Goal: Information Seeking & Learning: Find specific page/section

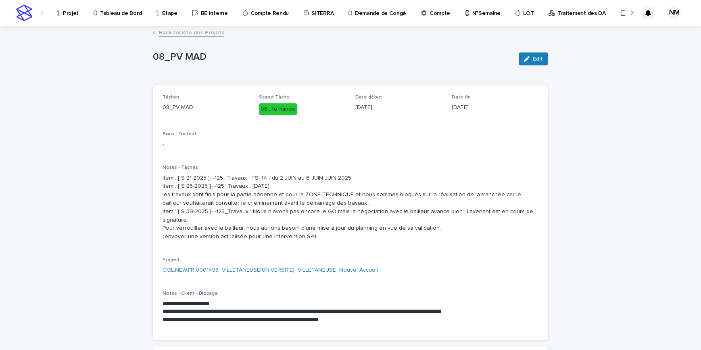
click at [68, 15] on p "Projet" at bounding box center [71, 8] width 16 height 17
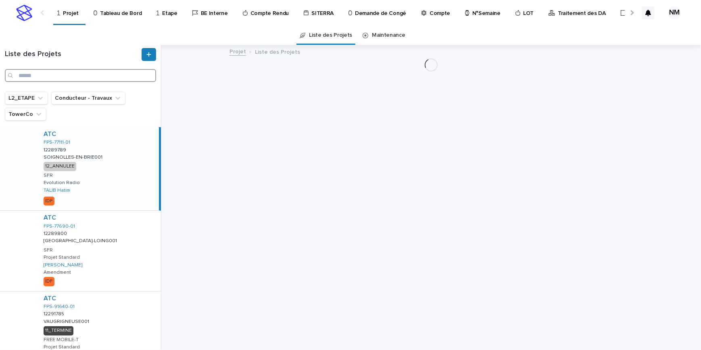
click at [52, 74] on input "Search" at bounding box center [80, 75] width 151 height 13
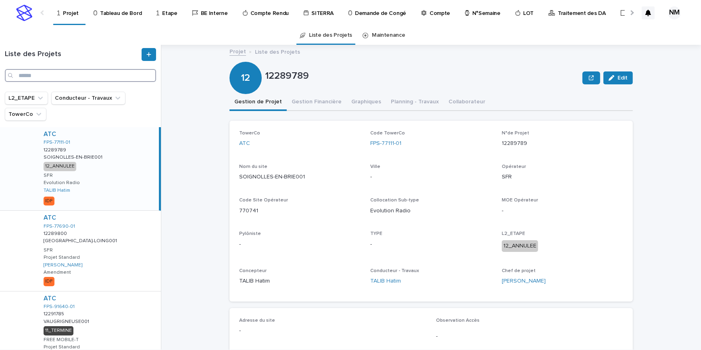
paste input "**********"
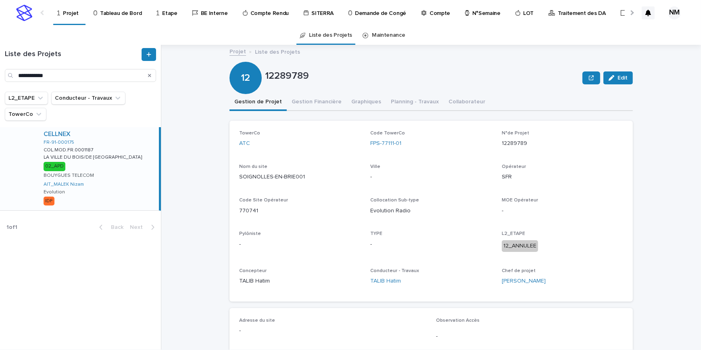
click at [144, 198] on div "CELLNEX FR-91-000175 COL.MOD.FR.0001187 COL.MOD.FR.0001187 LA VILLE DU BOIS/DE …" at bounding box center [98, 168] width 122 height 83
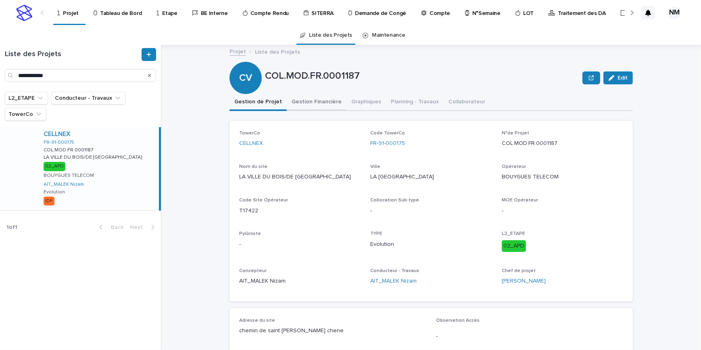
click at [300, 100] on button "Gestion Financière" at bounding box center [317, 102] width 60 height 17
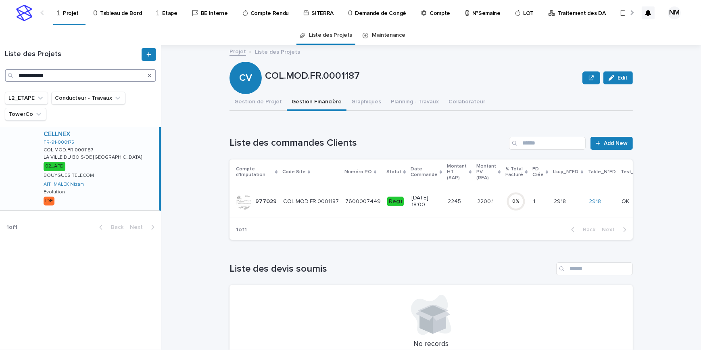
drag, startPoint x: 68, startPoint y: 78, endPoint x: -37, endPoint y: 63, distance: 106.0
click at [0, 63] on html "**********" at bounding box center [350, 175] width 701 height 350
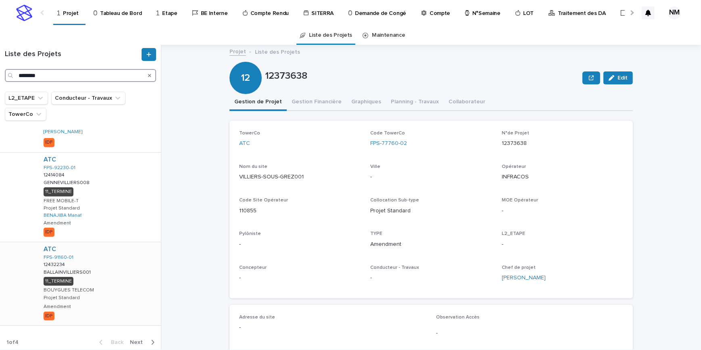
scroll to position [631, 0]
type input "********"
click at [35, 115] on icon "TowerCo" at bounding box center [39, 114] width 8 height 8
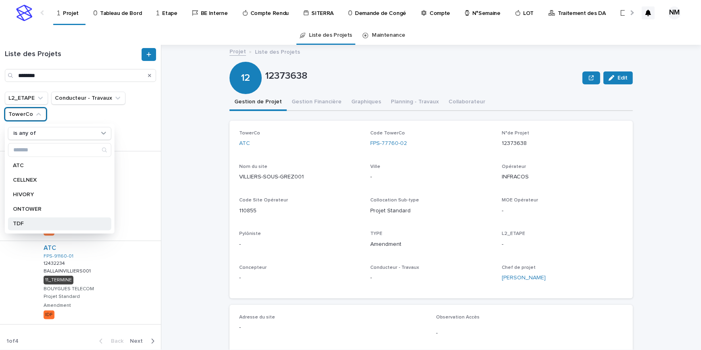
click at [27, 224] on p "TDF" at bounding box center [56, 224] width 86 height 6
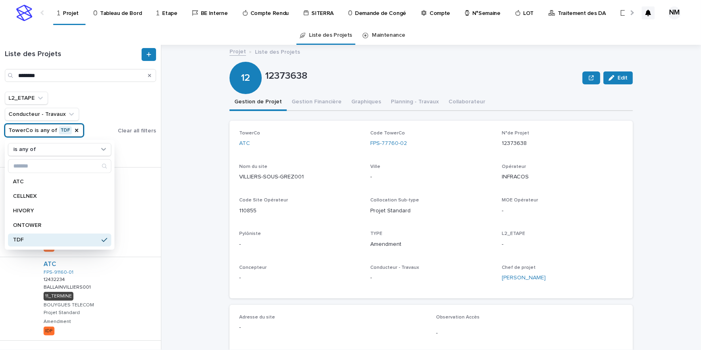
click at [182, 197] on div "Projet Liste des Projets 12373638 Edit 12 12373638 Edit Sorry, there was an err…" at bounding box center [436, 197] width 530 height 305
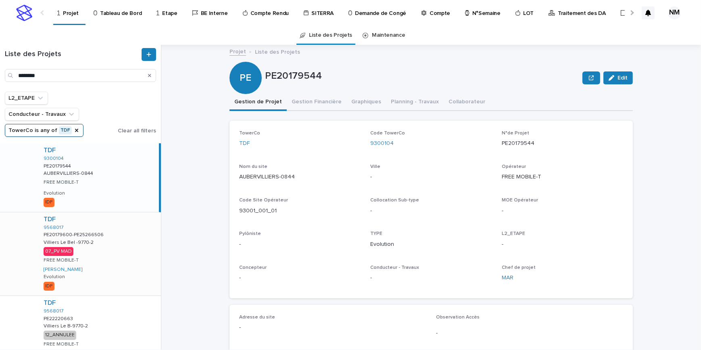
click at [108, 263] on div "TDF 9568017 PE20179600-PE25266506 PE20179600-PE25266506 Villiers Le Bel -9770-2…" at bounding box center [99, 253] width 124 height 83
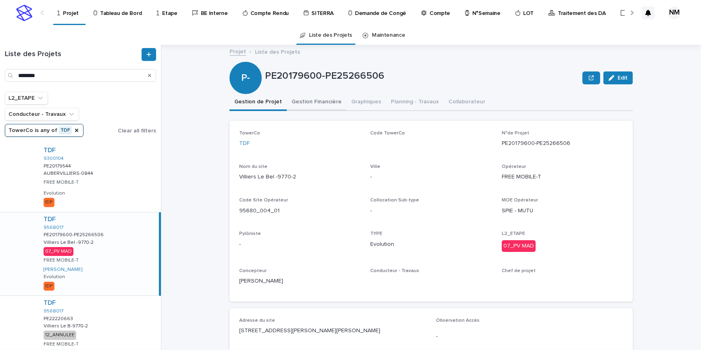
click at [302, 103] on button "Gestion Financière" at bounding box center [317, 102] width 60 height 17
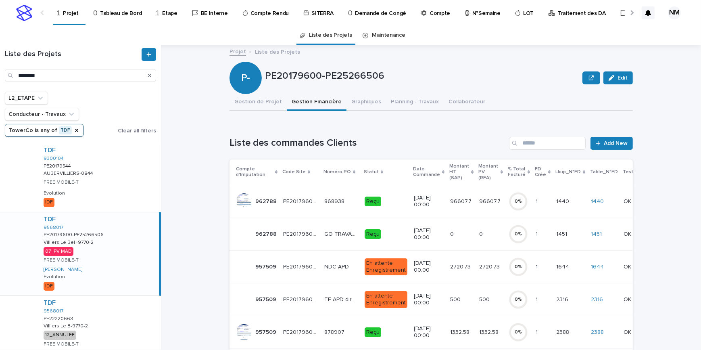
click at [480, 209] on td "96607.7 96607.7" at bounding box center [491, 201] width 29 height 33
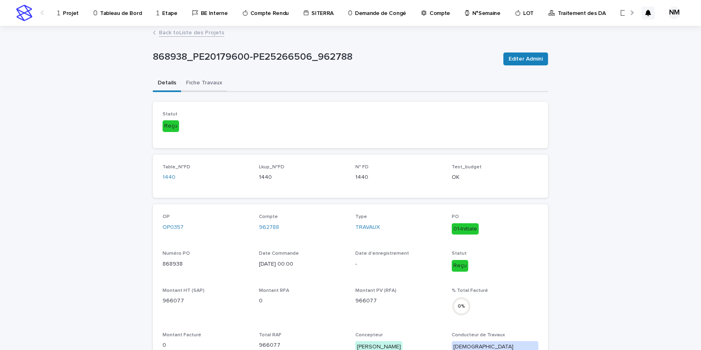
click at [193, 80] on button "Fiche Travaux" at bounding box center [204, 83] width 46 height 17
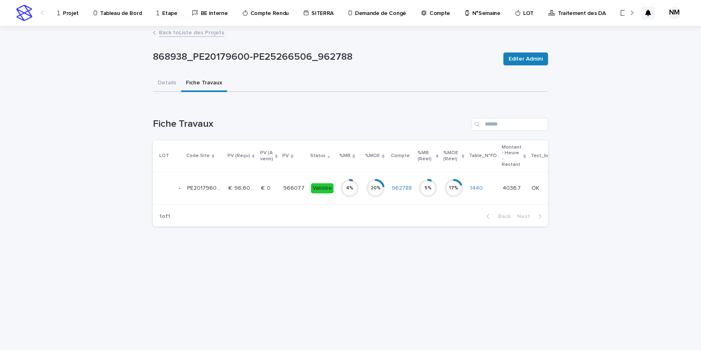
click at [271, 195] on td "€  0 €  0" at bounding box center [269, 188] width 22 height 33
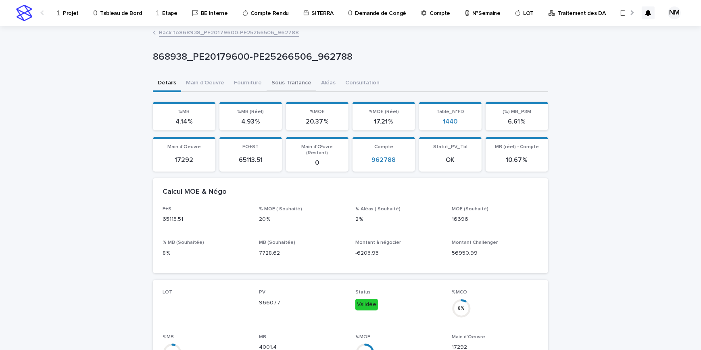
click at [292, 81] on button "Sous Traitance" at bounding box center [292, 83] width 50 height 17
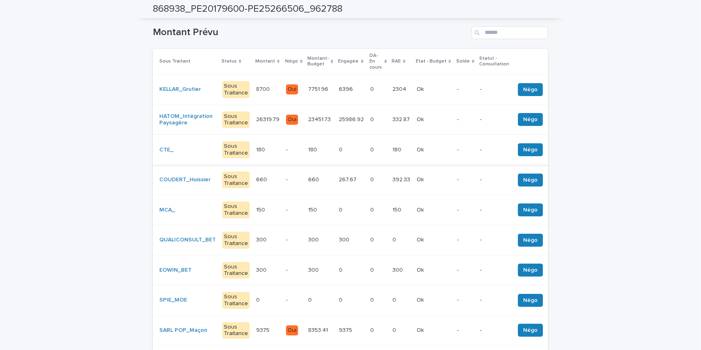
scroll to position [183, 0]
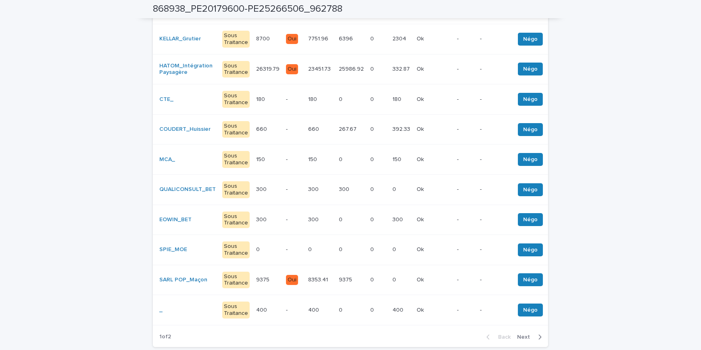
click at [352, 277] on div "9375 9375" at bounding box center [351, 279] width 25 height 13
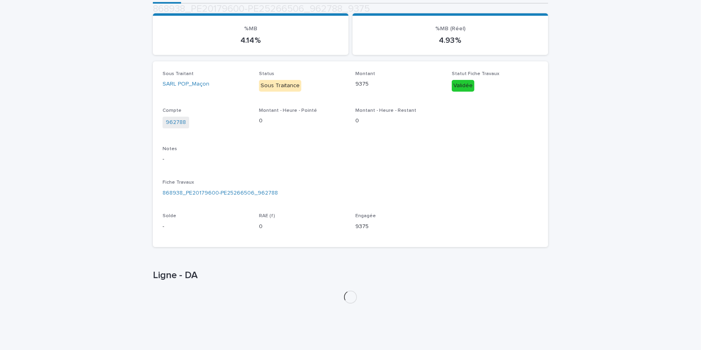
scroll to position [117, 0]
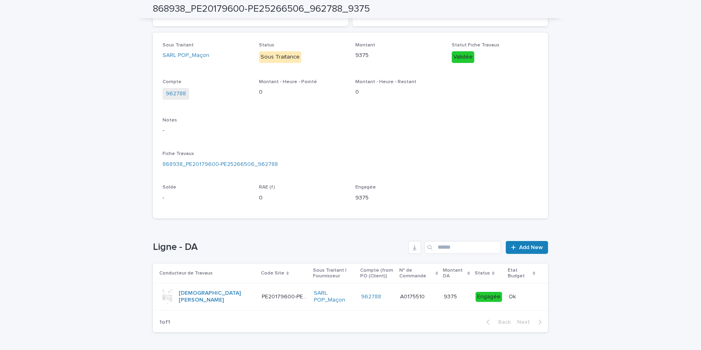
click at [383, 302] on div "962788" at bounding box center [377, 296] width 33 height 13
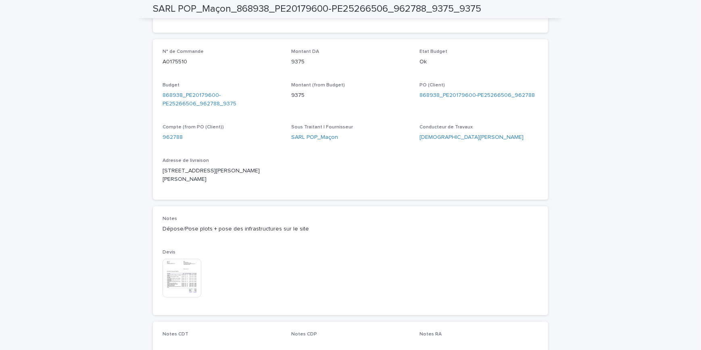
scroll to position [403, 0]
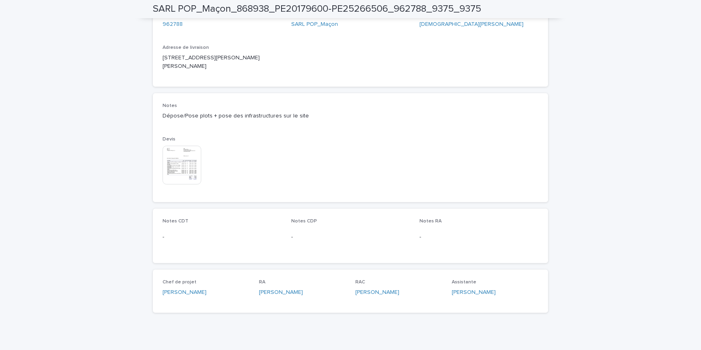
click at [179, 159] on img at bounding box center [182, 165] width 39 height 39
